Goal: Find specific page/section: Find specific page/section

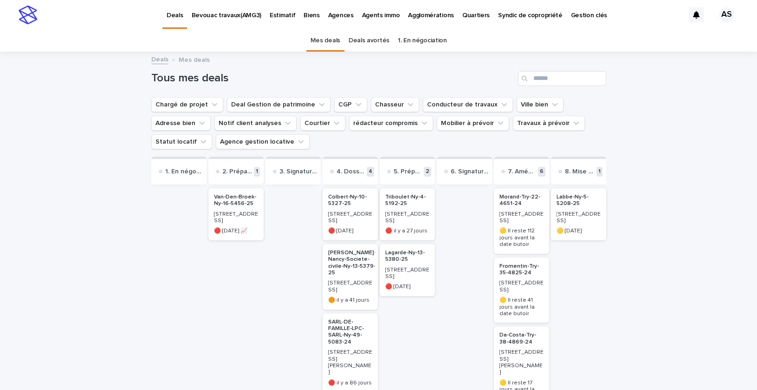
scroll to position [69, 0]
click at [228, 271] on p "[STREET_ADDRESS]" at bounding box center [236, 273] width 44 height 13
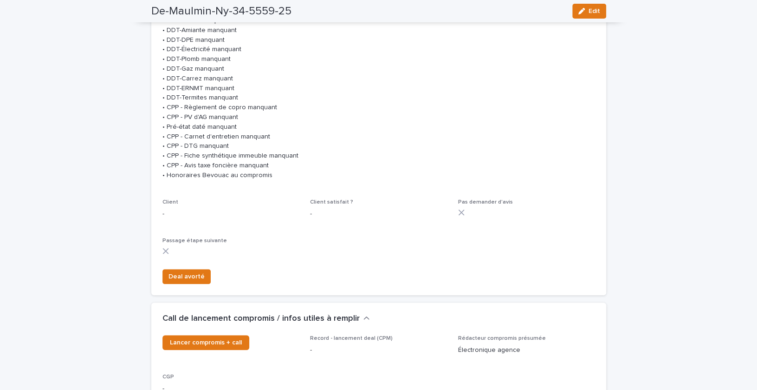
scroll to position [333, 0]
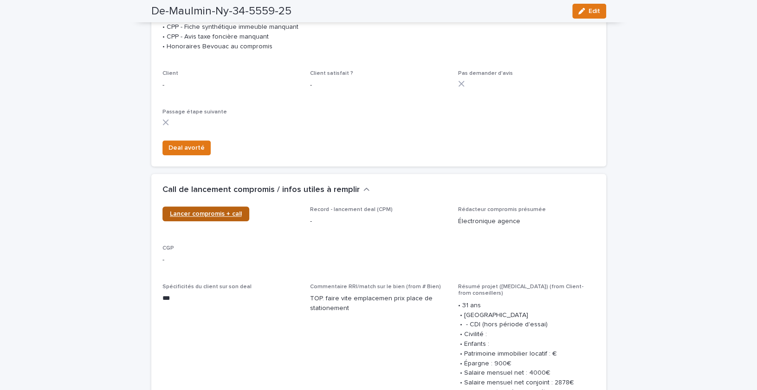
click at [206, 217] on span "Lancer compromis + call" at bounding box center [206, 213] width 72 height 7
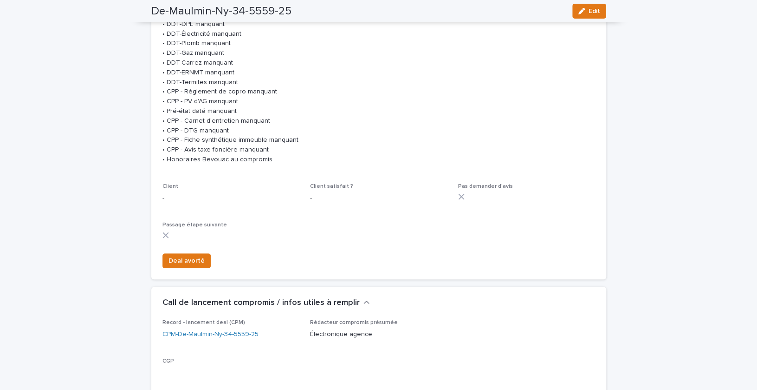
scroll to position [13, 0]
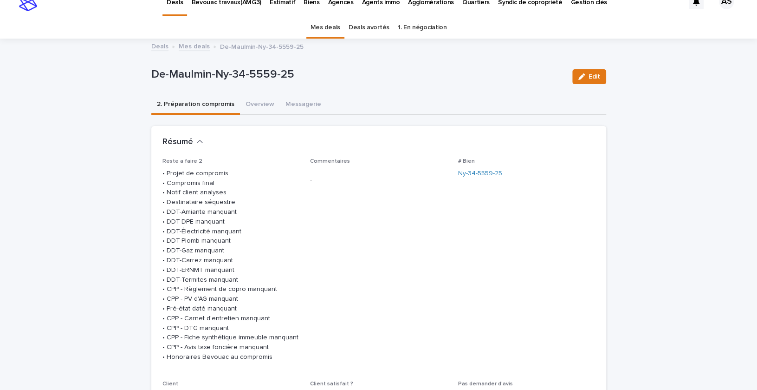
click at [258, 92] on div "De-Maulmin-Ny-34-5559-25 Edit" at bounding box center [378, 76] width 455 height 37
click at [258, 100] on button "Overview" at bounding box center [260, 105] width 40 height 20
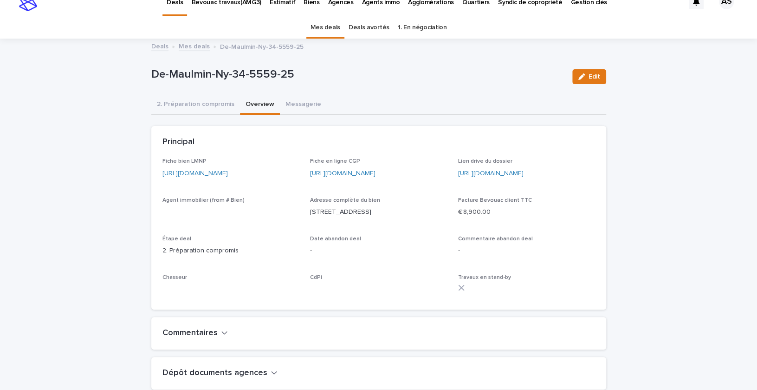
click at [258, 109] on button "Overview" at bounding box center [260, 105] width 40 height 20
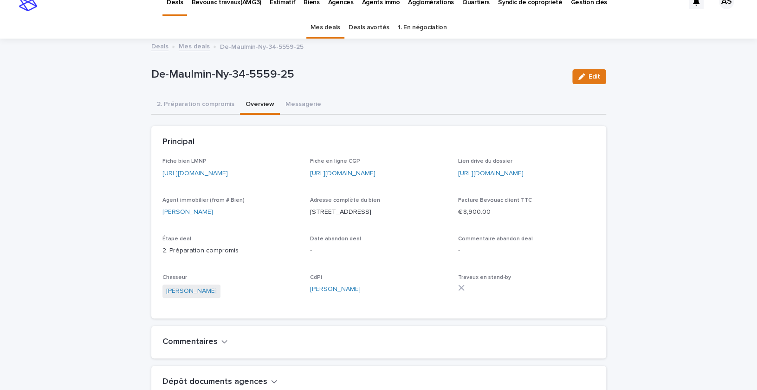
click at [213, 173] on link "[URL][DOMAIN_NAME]" at bounding box center [195, 173] width 65 height 7
click at [163, 35] on div "Mes deals Deals avortés 1. En négociation" at bounding box center [378, 28] width 757 height 22
click at [158, 45] on link "Deals" at bounding box center [159, 45] width 17 height 11
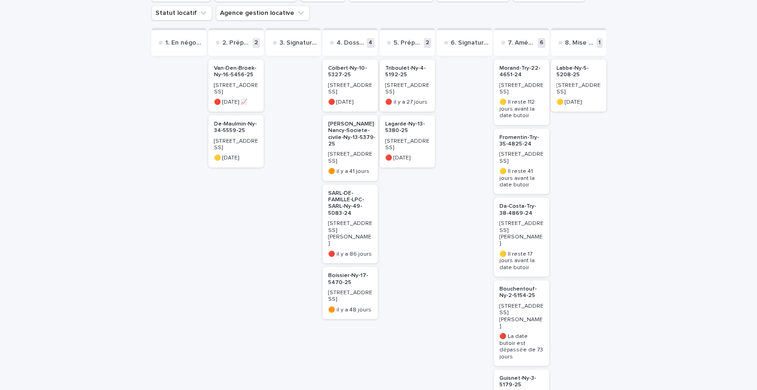
scroll to position [130, 0]
click at [406, 81] on div "[STREET_ADDRESS]" at bounding box center [407, 86] width 44 height 15
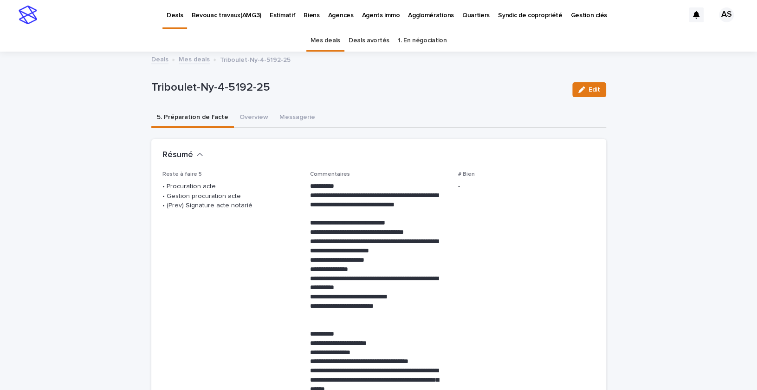
click at [213, 208] on p "• Procuration acte • Gestion procuration acte • (Prev) Signature acte notarié" at bounding box center [231, 196] width 137 height 29
click at [246, 113] on button "Overview" at bounding box center [254, 118] width 40 height 20
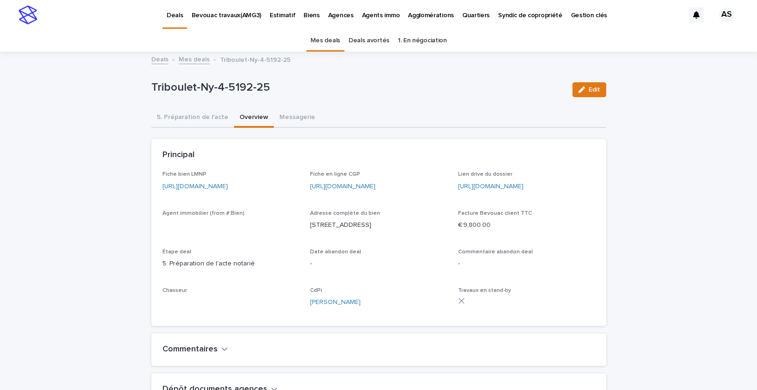
click at [251, 122] on button "Overview" at bounding box center [254, 118] width 40 height 20
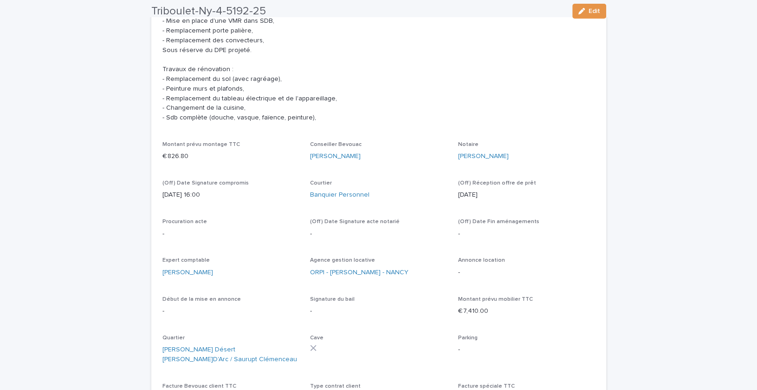
scroll to position [3326, 0]
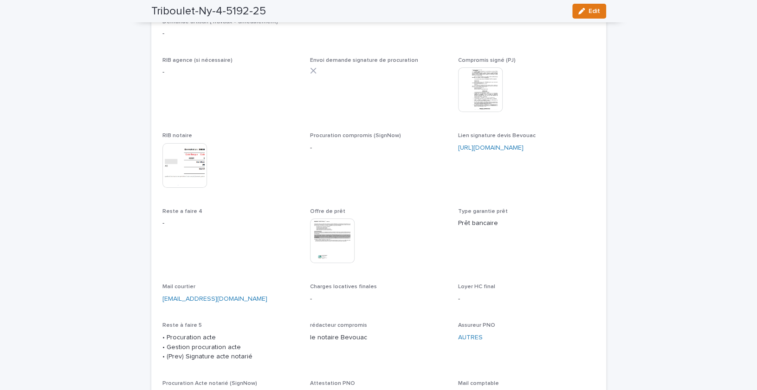
click at [335, 232] on img at bounding box center [332, 240] width 45 height 45
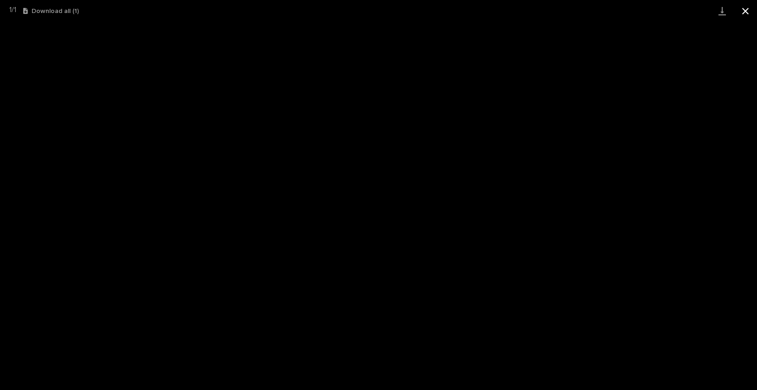
click at [751, 6] on button "Close gallery" at bounding box center [745, 11] width 23 height 22
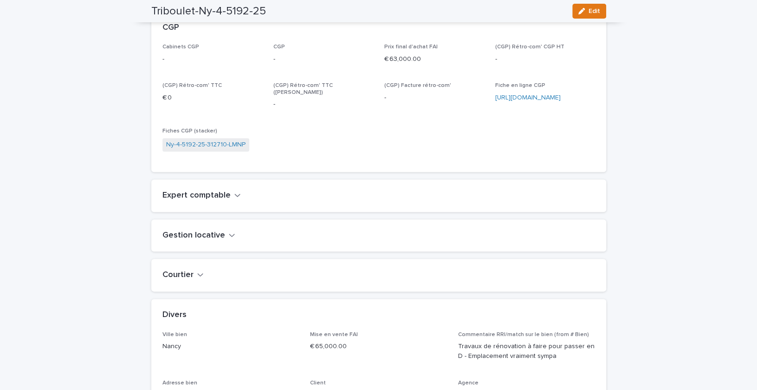
scroll to position [0, 0]
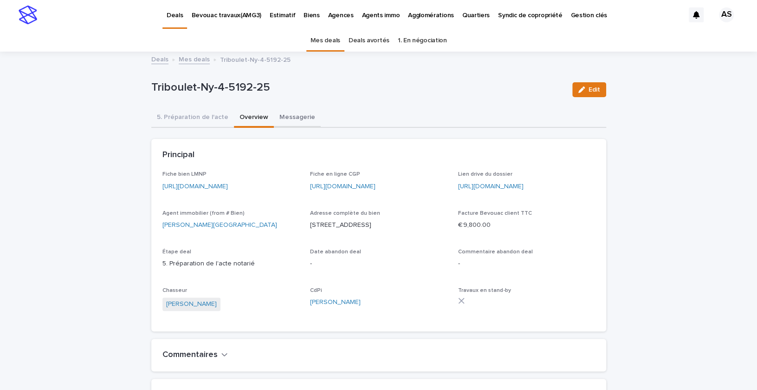
click at [287, 114] on button "Messagerie" at bounding box center [297, 118] width 47 height 20
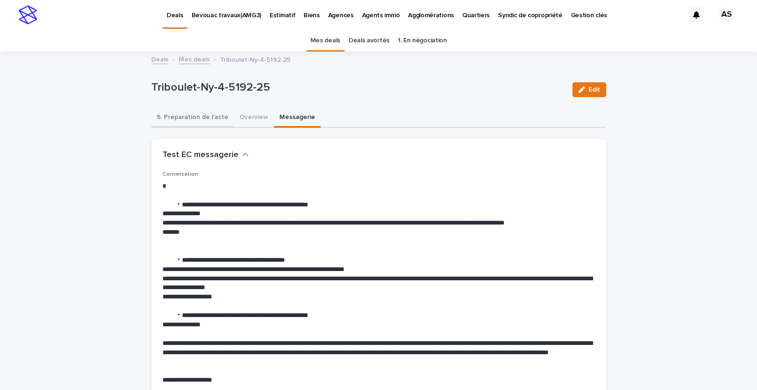
click at [228, 120] on button "5. Préparation de l'acte" at bounding box center [192, 118] width 83 height 20
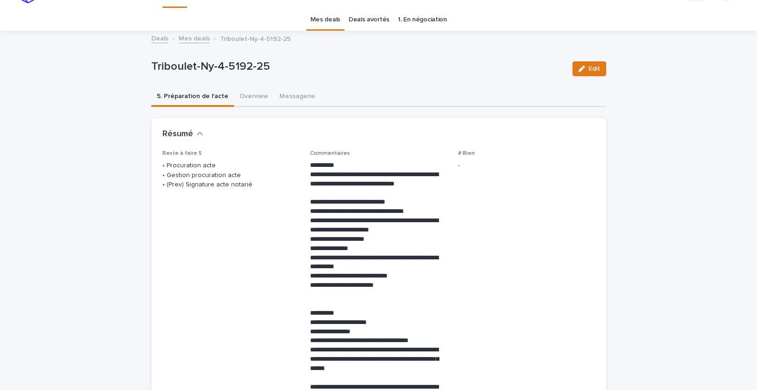
scroll to position [0, 0]
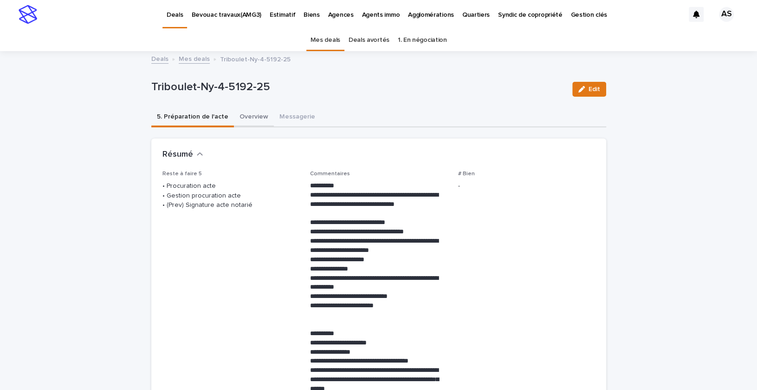
click at [243, 116] on button "Overview" at bounding box center [254, 118] width 40 height 20
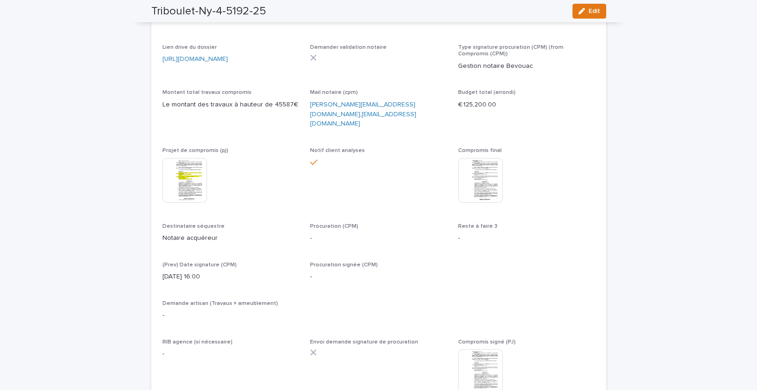
scroll to position [3045, 0]
click at [468, 349] on img at bounding box center [480, 371] width 45 height 45
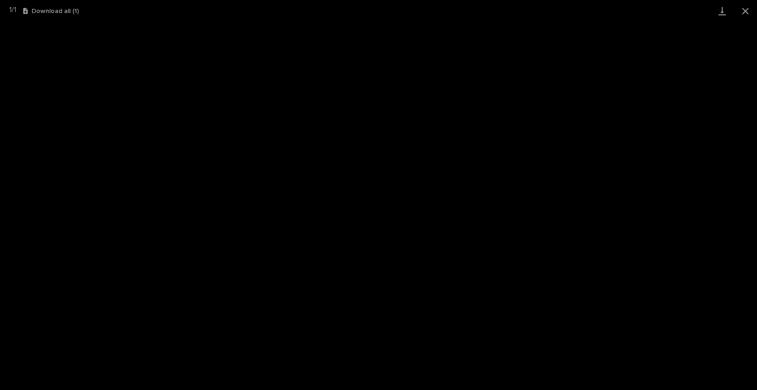
scroll to position [209, 0]
